Goal: Task Accomplishment & Management: Manage account settings

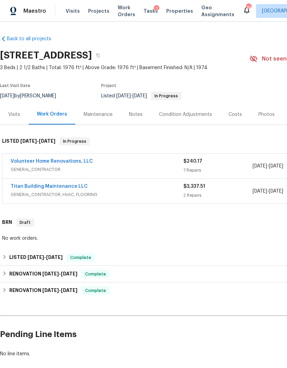
click at [135, 124] on div "Notes" at bounding box center [136, 114] width 30 height 20
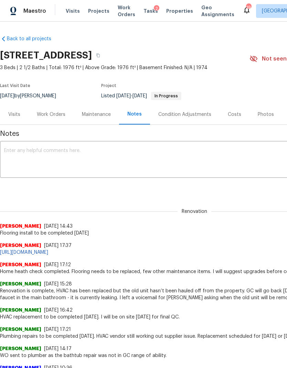
click at [120, 163] on textarea at bounding box center [194, 160] width 380 height 24
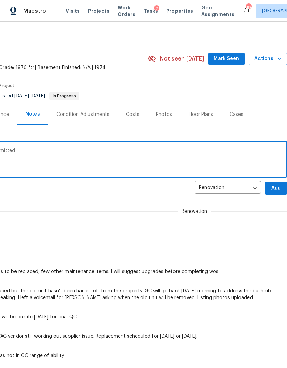
scroll to position [0, 102]
type textarea "New photos uploaded back on market submitted"
click at [279, 192] on span "Add" at bounding box center [275, 188] width 11 height 9
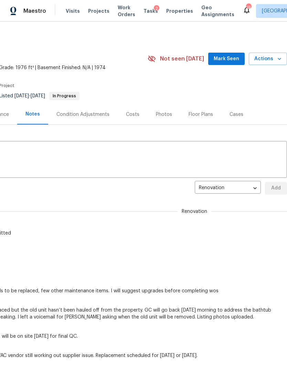
click at [160, 118] on div "Photos" at bounding box center [164, 114] width 16 height 7
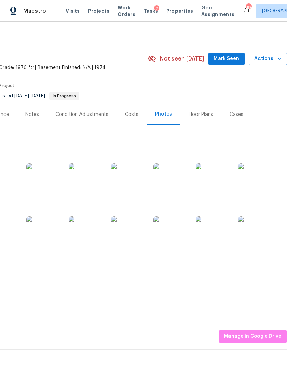
click at [275, 60] on span "Actions" at bounding box center [267, 59] width 27 height 9
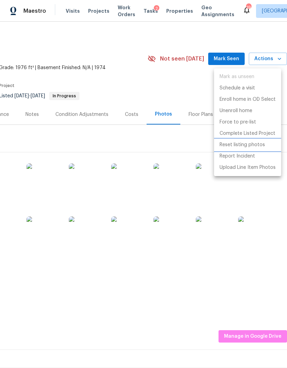
click at [252, 143] on p "Reset listing photos" at bounding box center [241, 144] width 45 height 7
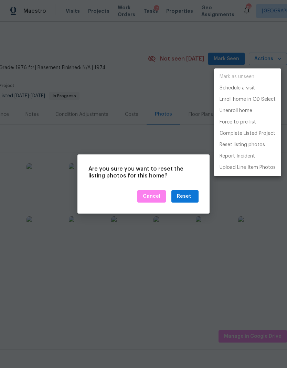
click at [187, 199] on div at bounding box center [143, 184] width 287 height 368
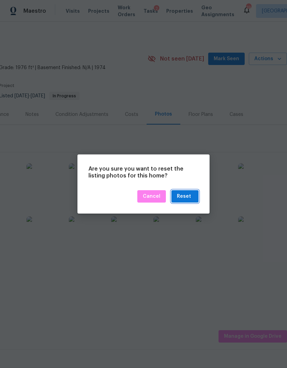
click at [188, 197] on div "Reset" at bounding box center [184, 196] width 14 height 9
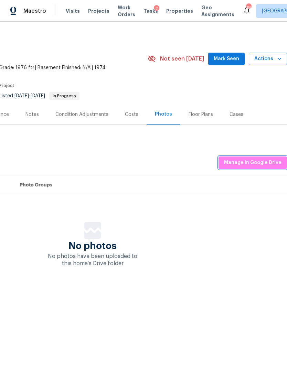
click at [270, 167] on span "Manage in Google Drive" at bounding box center [252, 162] width 57 height 9
